Goal: Task Accomplishment & Management: Use online tool/utility

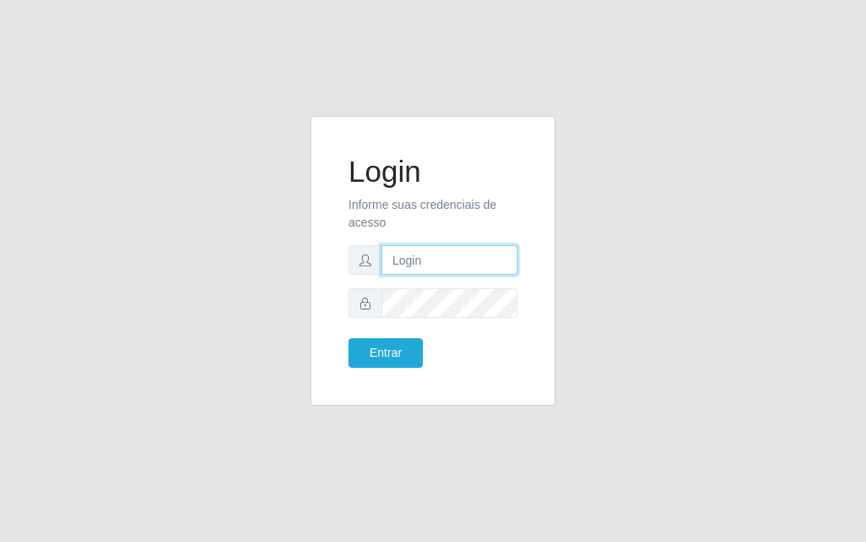
click at [407, 264] on input "text" at bounding box center [449, 260] width 136 height 30
type input "[PERSON_NAME]"
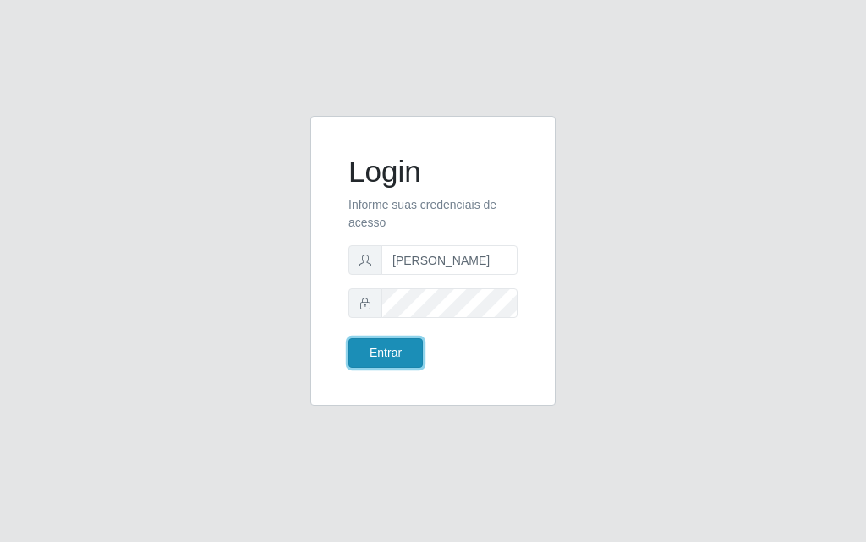
click at [373, 348] on button "Entrar" at bounding box center [385, 353] width 74 height 30
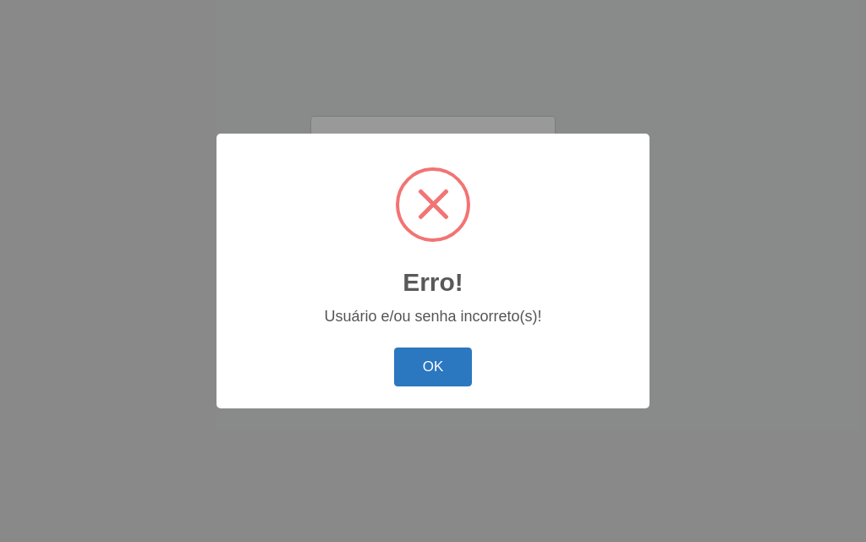
click at [436, 359] on button "OK" at bounding box center [433, 368] width 79 height 40
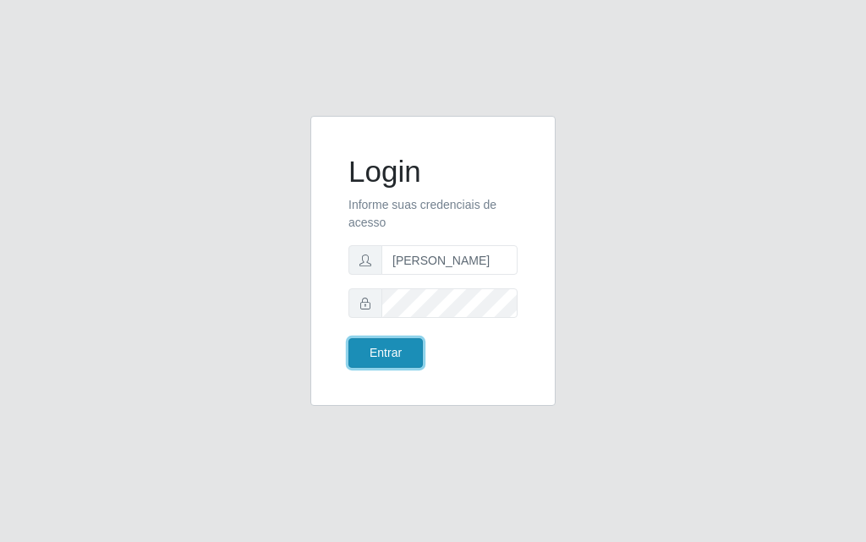
click at [394, 357] on button "Entrar" at bounding box center [385, 353] width 74 height 30
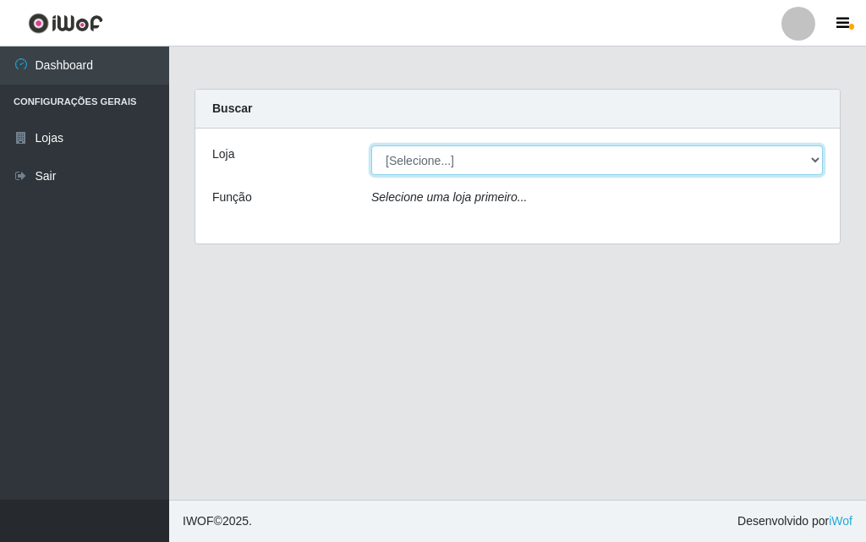
click at [813, 150] on select "[Selecione...] Divino Fogão - [GEOGRAPHIC_DATA]" at bounding box center [597, 160] width 452 height 30
select select "499"
click at [371, 145] on select "[Selecione...] Divino Fogão - [GEOGRAPHIC_DATA]" at bounding box center [597, 160] width 452 height 30
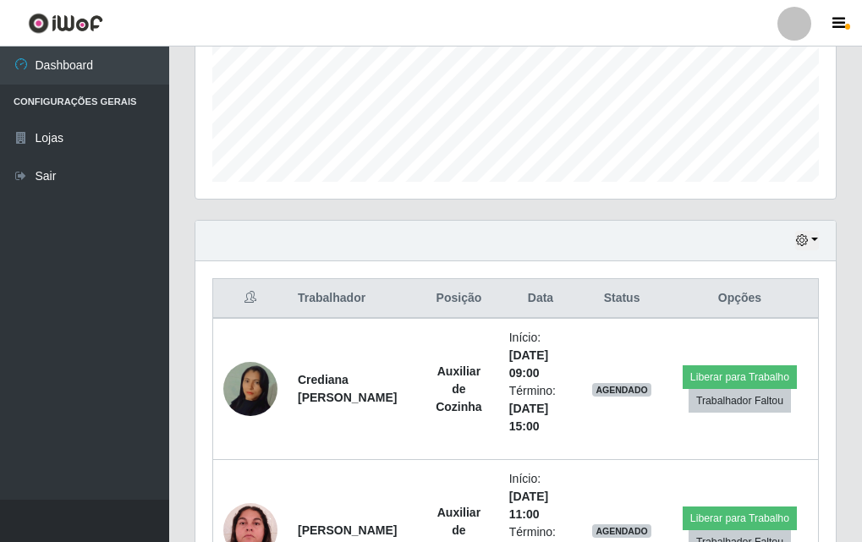
scroll to position [592, 0]
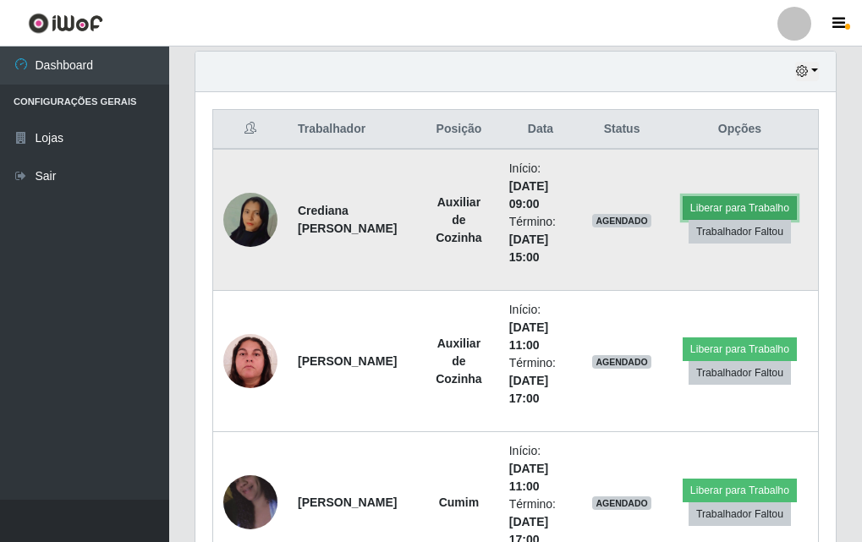
click at [756, 211] on button "Liberar para Trabalho" at bounding box center [740, 208] width 114 height 24
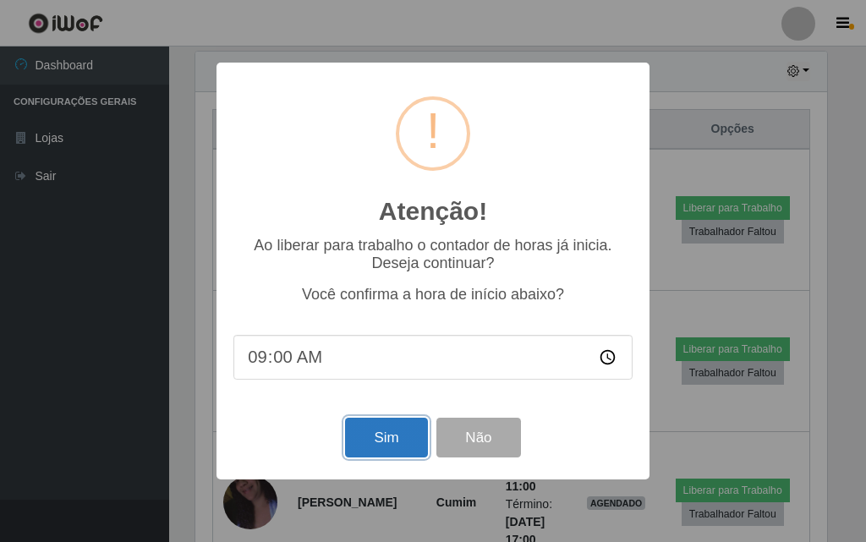
click at [377, 436] on button "Sim" at bounding box center [386, 438] width 82 height 40
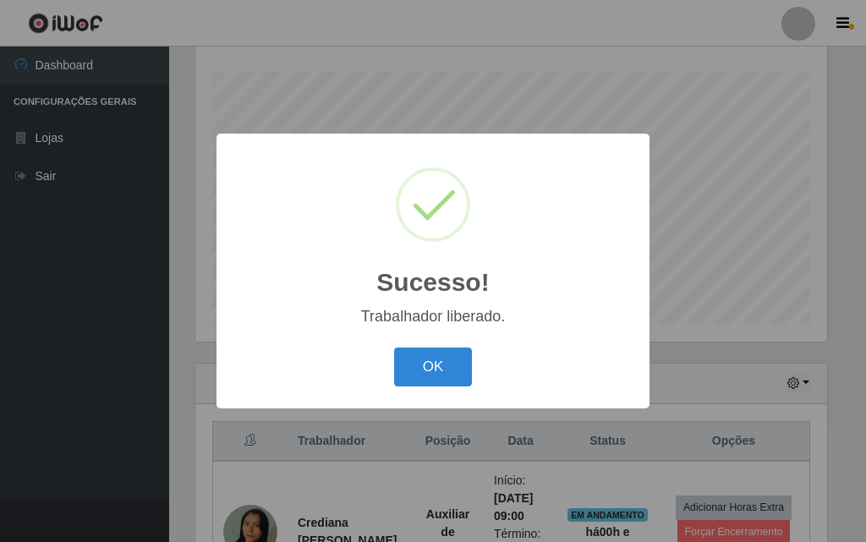
click at [432, 389] on div "OK Cancel" at bounding box center [432, 367] width 399 height 48
click at [442, 380] on button "OK" at bounding box center [433, 368] width 79 height 40
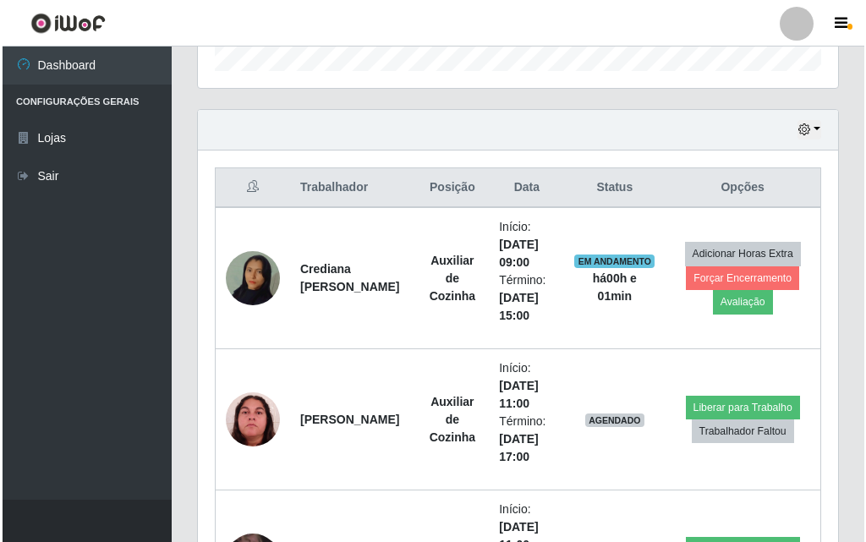
scroll to position [618, 0]
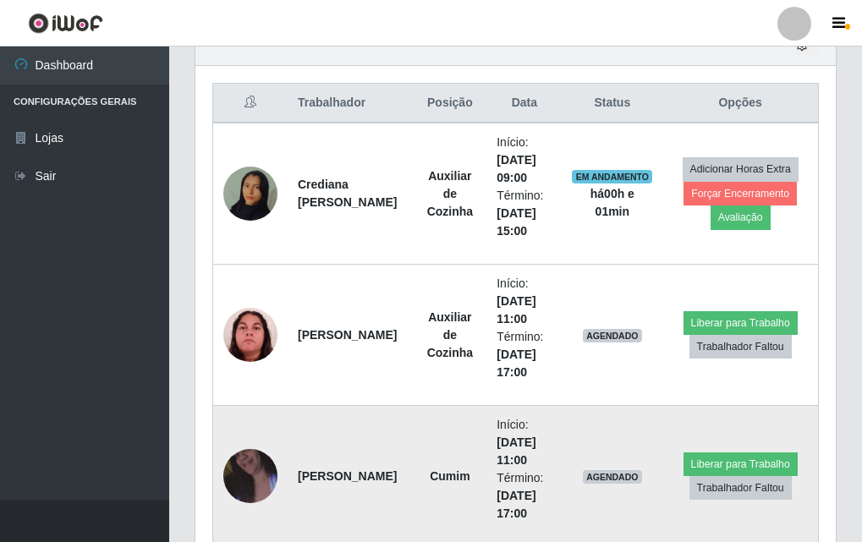
click at [274, 463] on img at bounding box center [250, 476] width 54 height 96
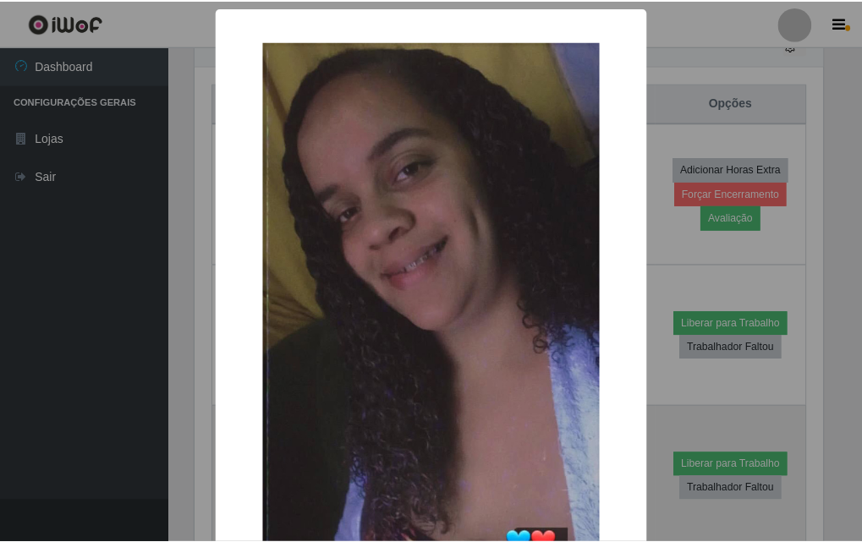
scroll to position [351, 632]
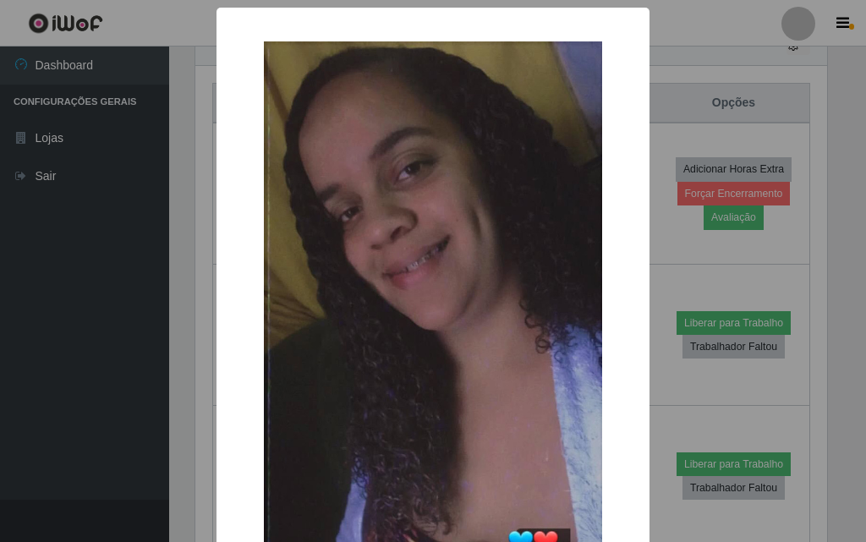
click at [76, 289] on div "× OK Cancel" at bounding box center [433, 271] width 866 height 542
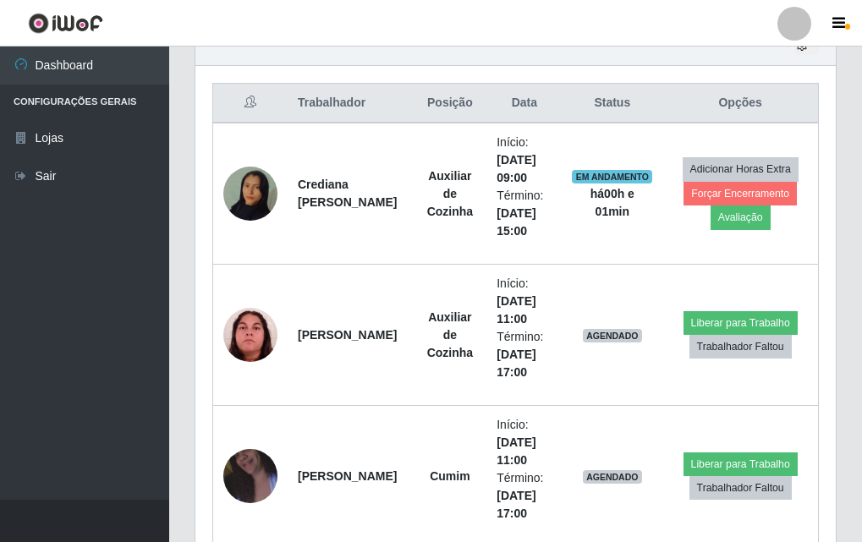
scroll to position [957, 0]
